Goal: Task Accomplishment & Management: Use online tool/utility

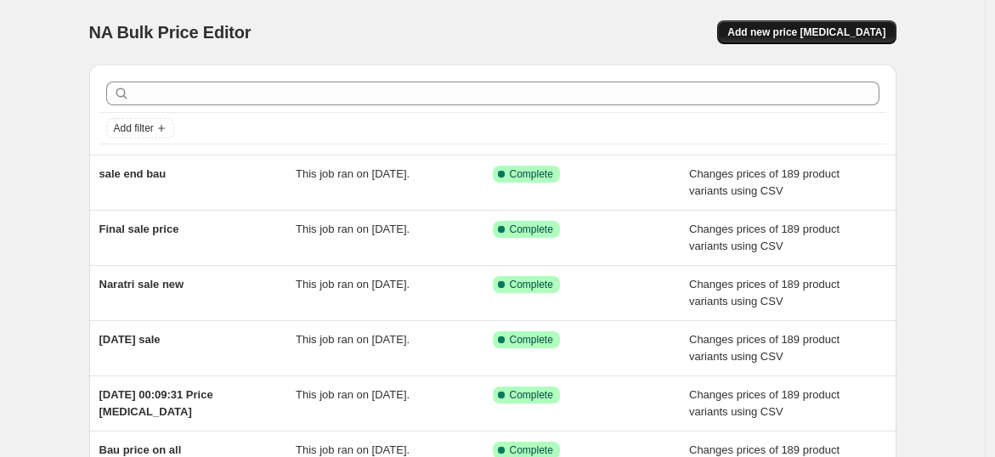
click at [823, 32] on span "Add new price [MEDICAL_DATA]" at bounding box center [806, 32] width 158 height 14
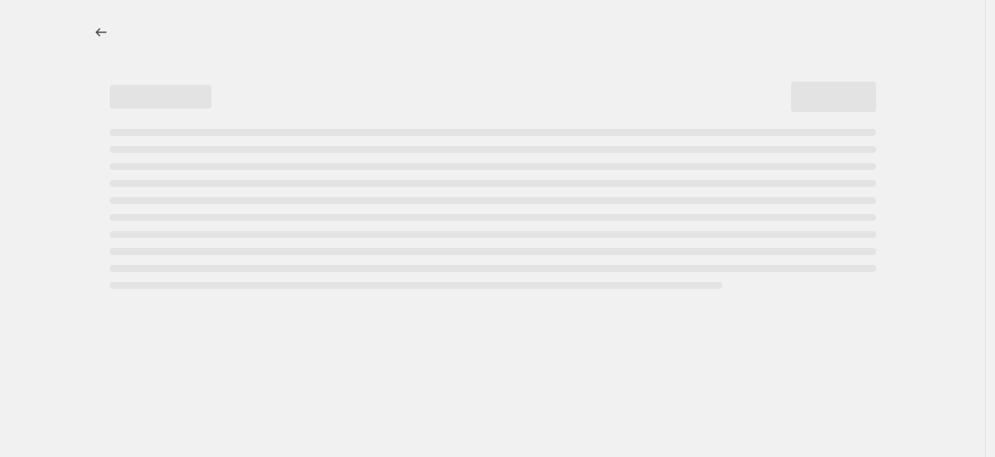
select select "percentage"
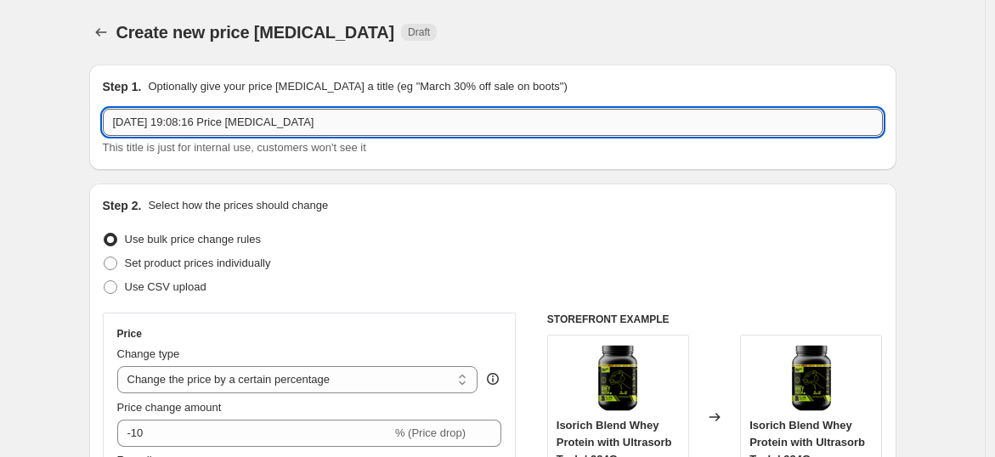
click at [332, 119] on input "21 Sept 2025, 19:08:16 Price change job" at bounding box center [493, 122] width 780 height 27
click at [150, 121] on input "21 Sept 2025, 19:08:16 Price change job" at bounding box center [493, 122] width 780 height 27
type input "gst sale live"
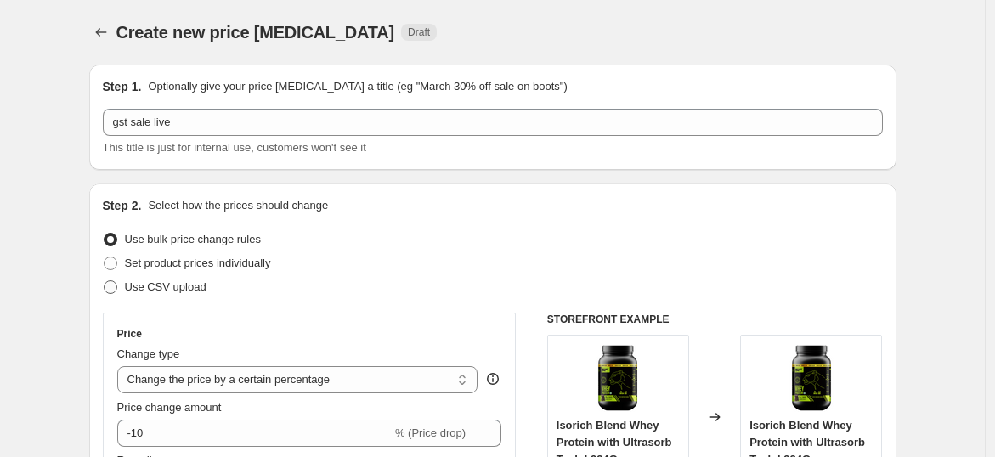
click at [182, 286] on span "Use CSV upload" at bounding box center [166, 286] width 82 height 13
click at [104, 281] on input "Use CSV upload" at bounding box center [104, 280] width 1 height 1
radio input "true"
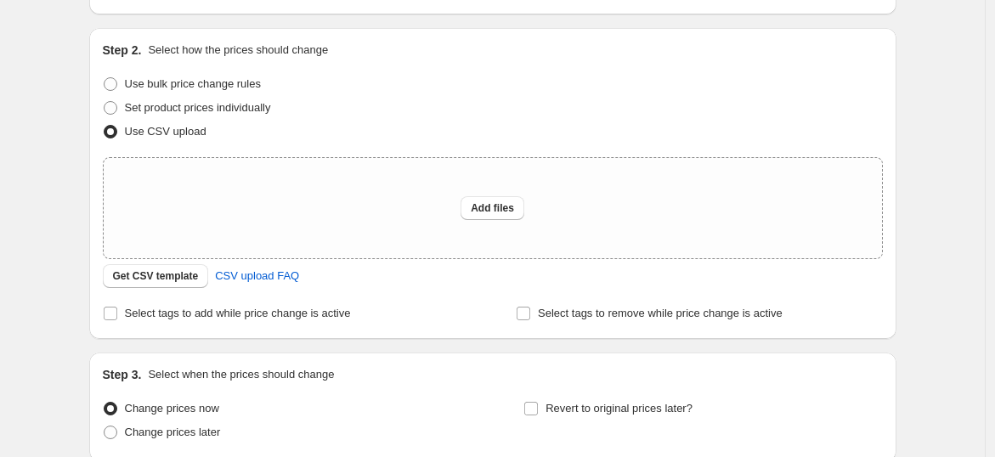
scroll to position [160, 0]
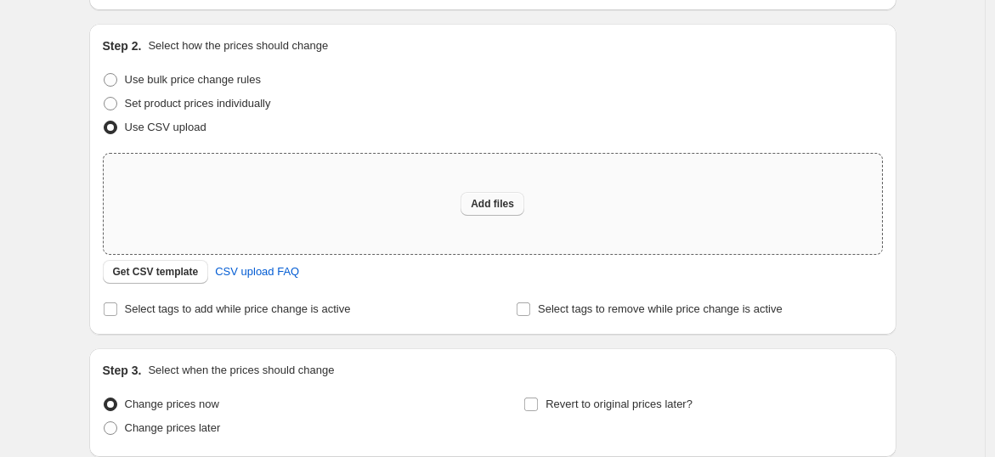
click at [500, 193] on button "Add files" at bounding box center [492, 204] width 64 height 24
type input "C:\fakepath\sale price.csv"
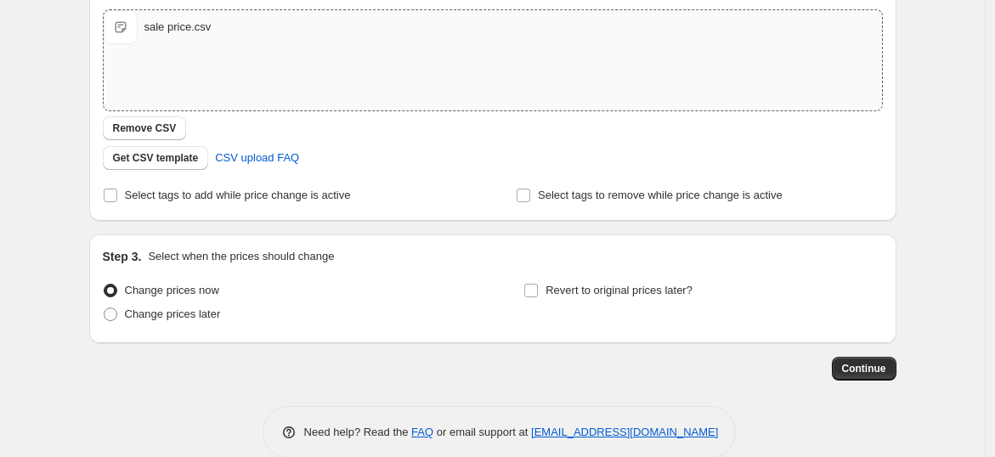
scroll to position [330, 0]
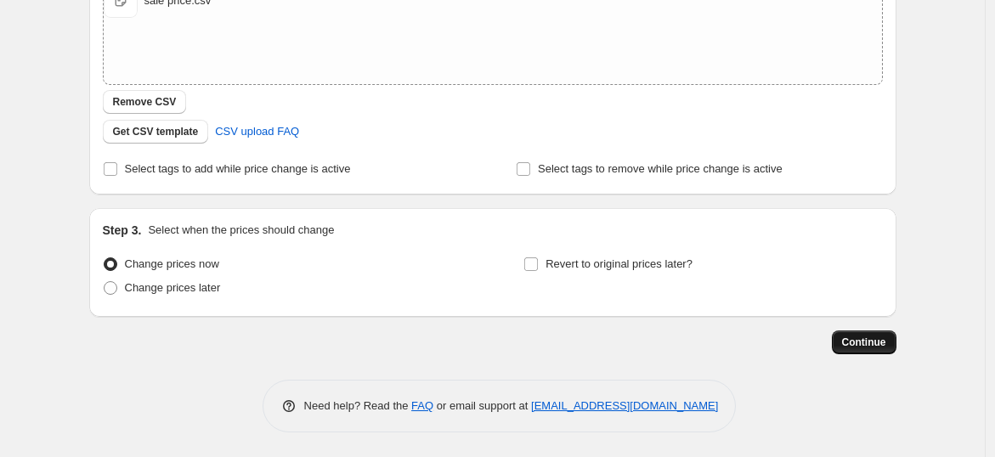
click at [876, 344] on span "Continue" at bounding box center [864, 343] width 44 height 14
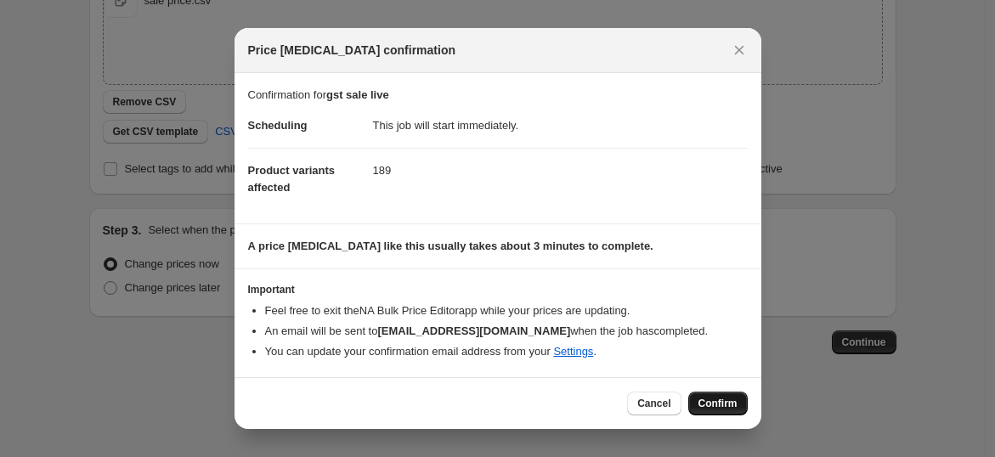
click at [714, 403] on span "Confirm" at bounding box center [717, 404] width 39 height 14
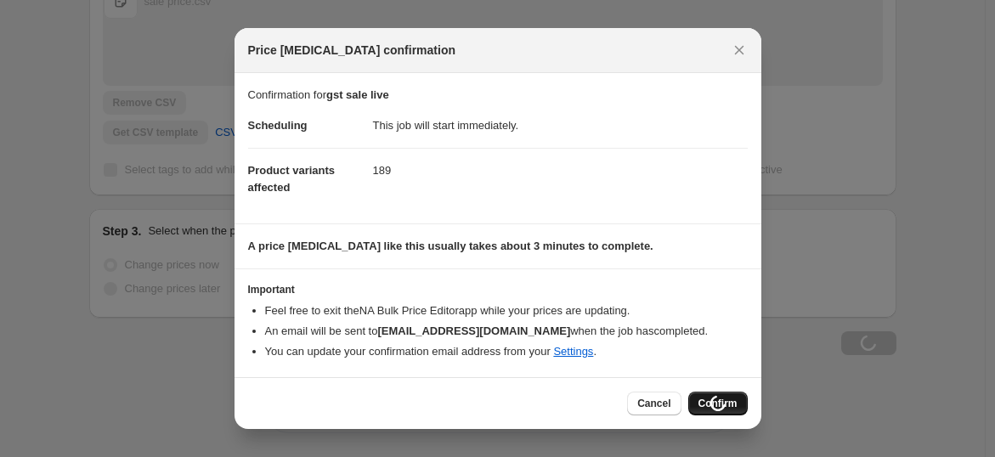
scroll to position [330, 0]
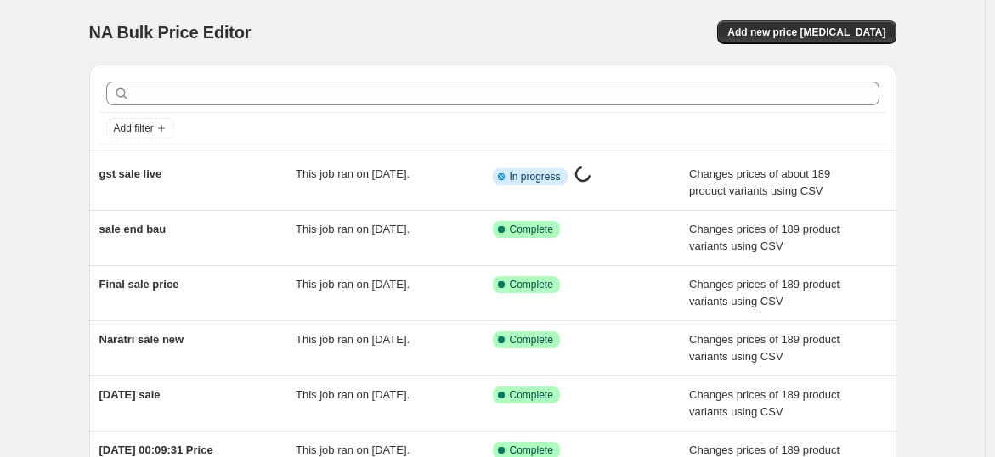
click at [571, 15] on div "NA Bulk Price Editor. This page is ready NA Bulk Price Editor Add new price [ME…" at bounding box center [492, 32] width 807 height 65
